Goal: Find specific page/section: Find specific page/section

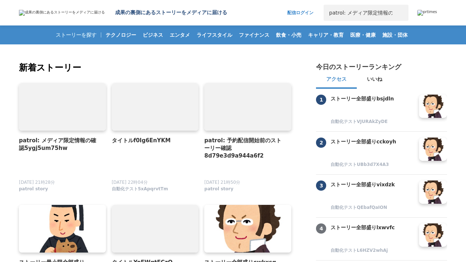
scroll to position [0, 47]
type input "patrol: メディア限定情報の確認5ygj5um75hw"
click at [401, 13] on button "検索" at bounding box center [401, 13] width 16 height 16
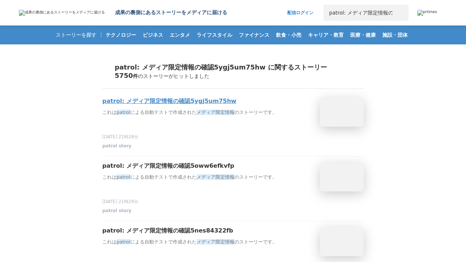
click at [169, 101] on h3 "patrol: メディア限定情報の確認5ygj5um75hw" at bounding box center [169, 102] width 134 height 8
